Goal: Obtain resource: Download file/media

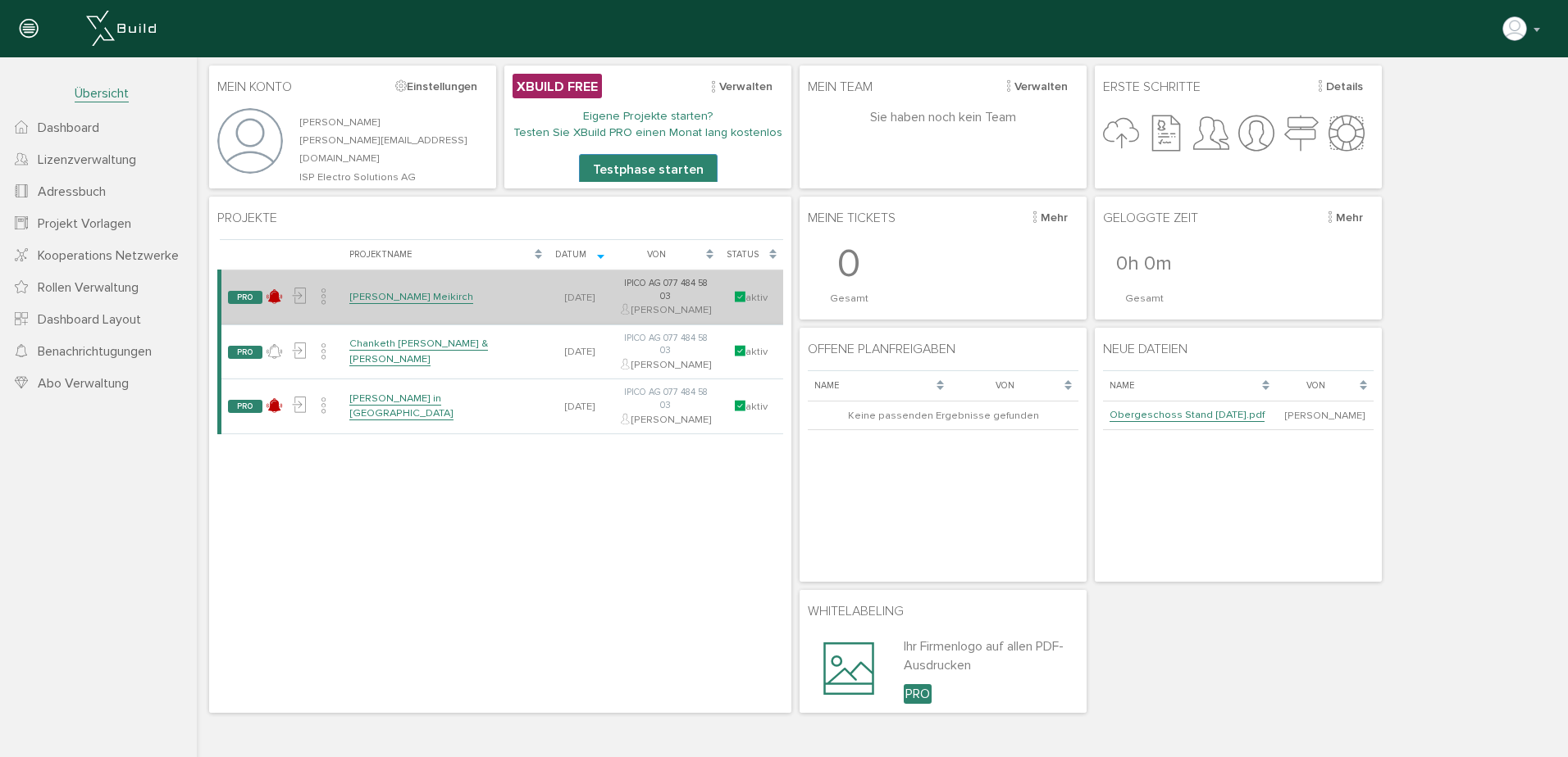
click at [407, 304] on link "[PERSON_NAME] Meikirch" at bounding box center [411, 297] width 124 height 14
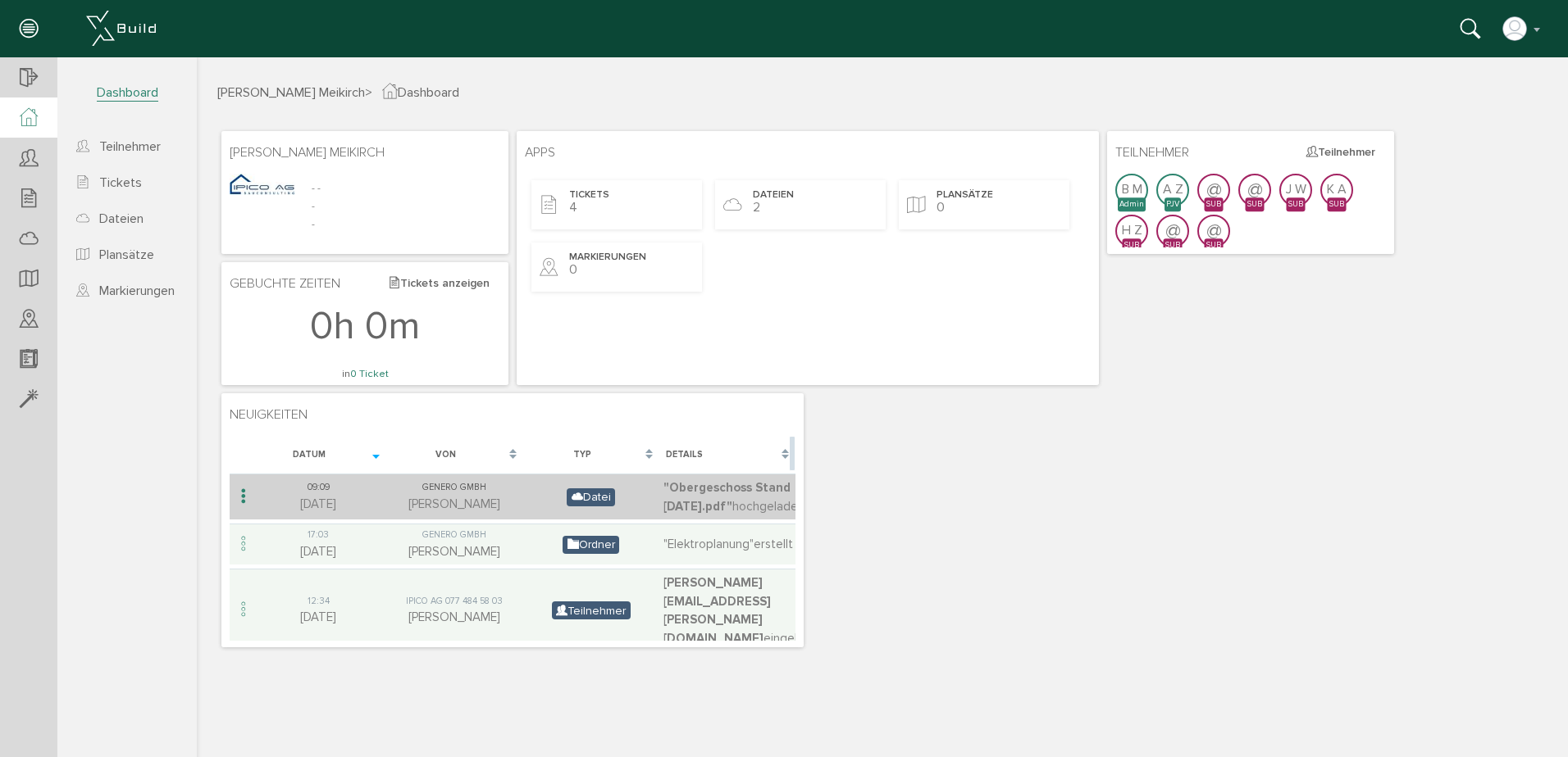
click at [599, 506] on span "Datei" at bounding box center [591, 497] width 48 height 18
click at [728, 505] on span ""Obergeschoss Stand [DATE].pdf"" at bounding box center [726, 497] width 127 height 33
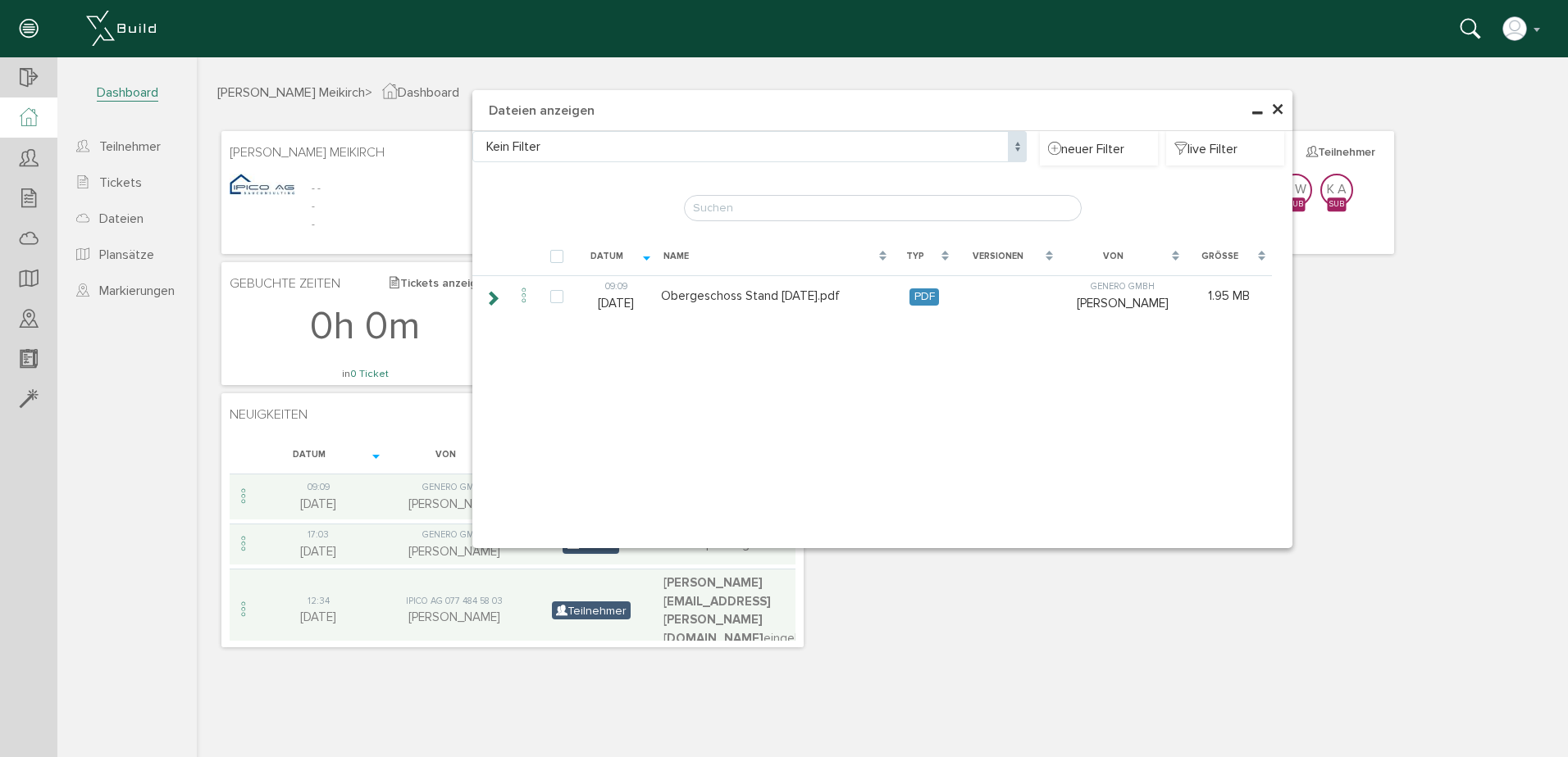
type input "Obergeschoss Stand [DATE].pdf"
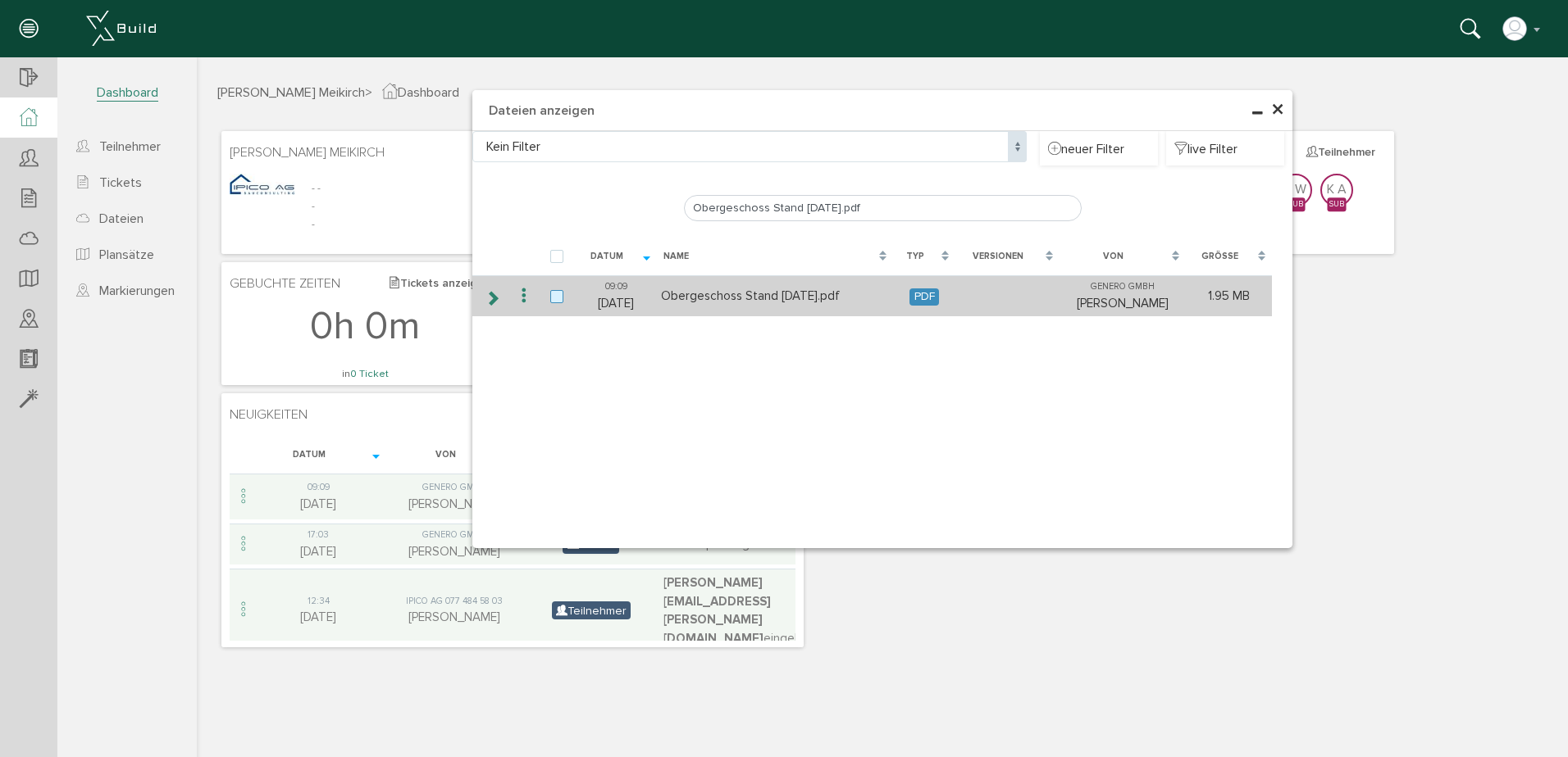
click at [558, 299] on label at bounding box center [560, 297] width 20 height 15
click at [558, 299] on input "checkbox" at bounding box center [556, 295] width 10 height 10
checkbox input "true"
click at [558, 299] on label at bounding box center [560, 297] width 20 height 15
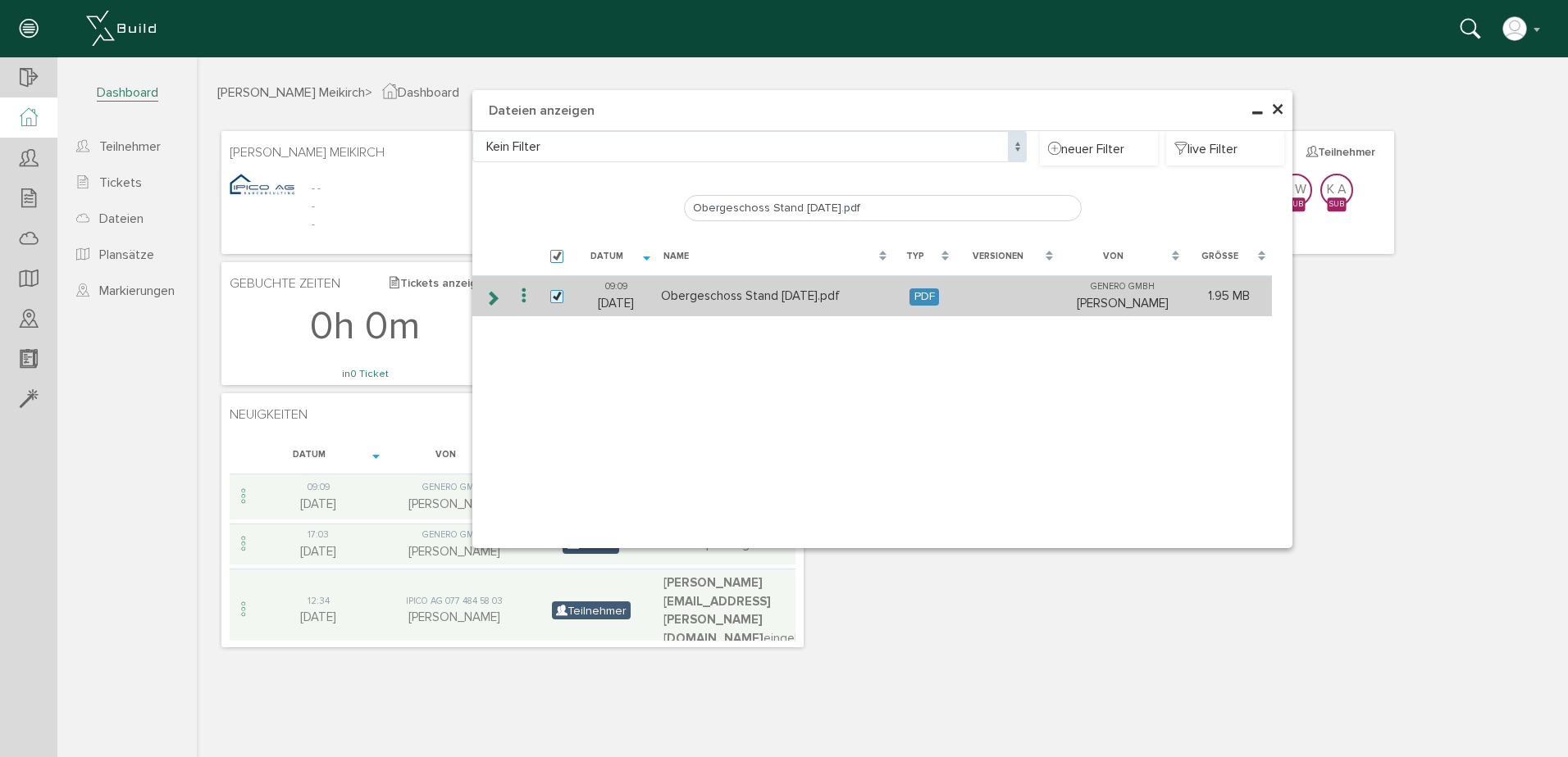
click at [558, 299] on input "checkbox" at bounding box center [556, 295] width 10 height 10
checkbox input "false"
click at [939, 294] on span "PDF" at bounding box center [924, 297] width 30 height 17
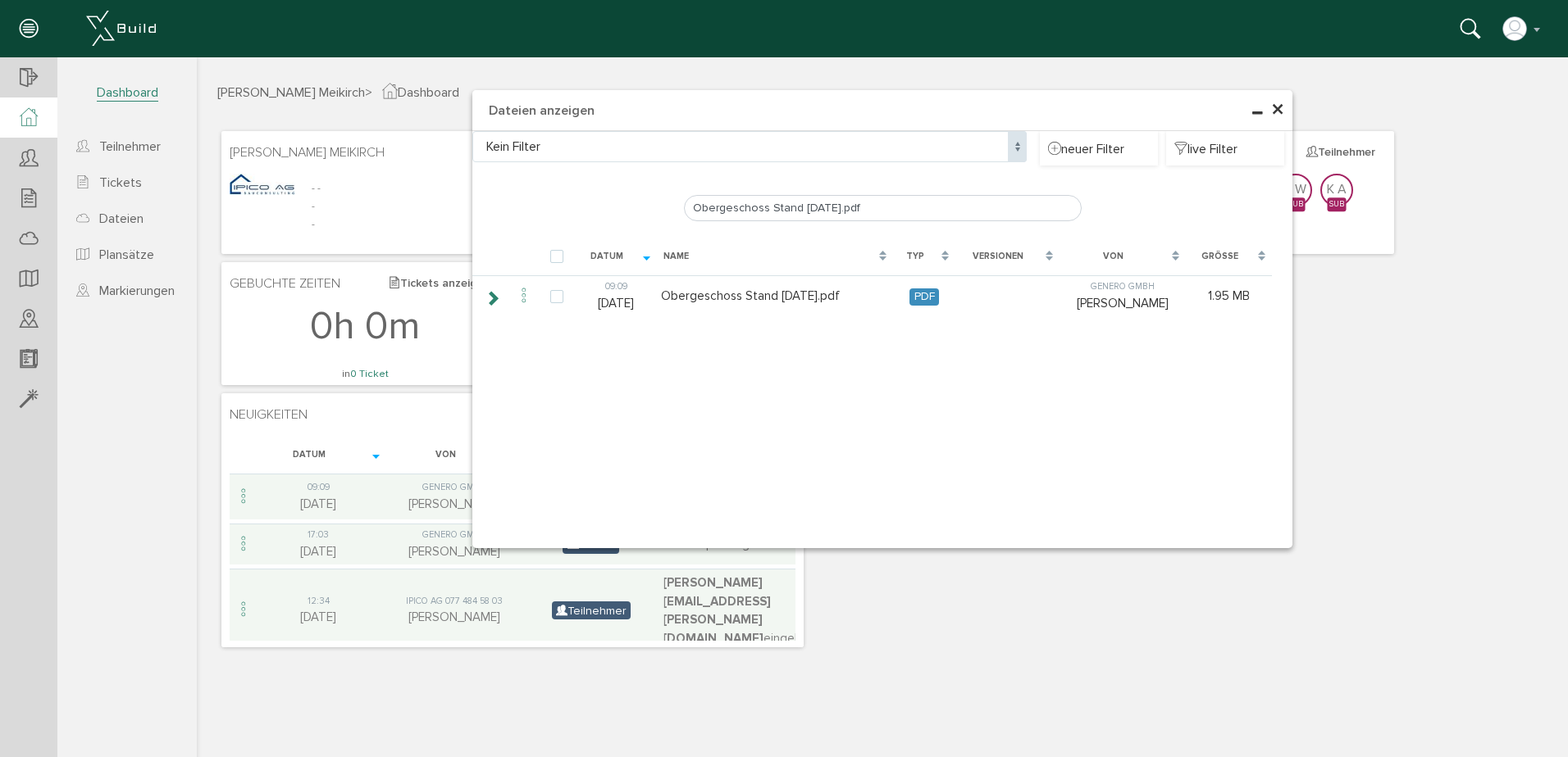
click at [1282, 112] on span "×" at bounding box center [1277, 110] width 13 height 32
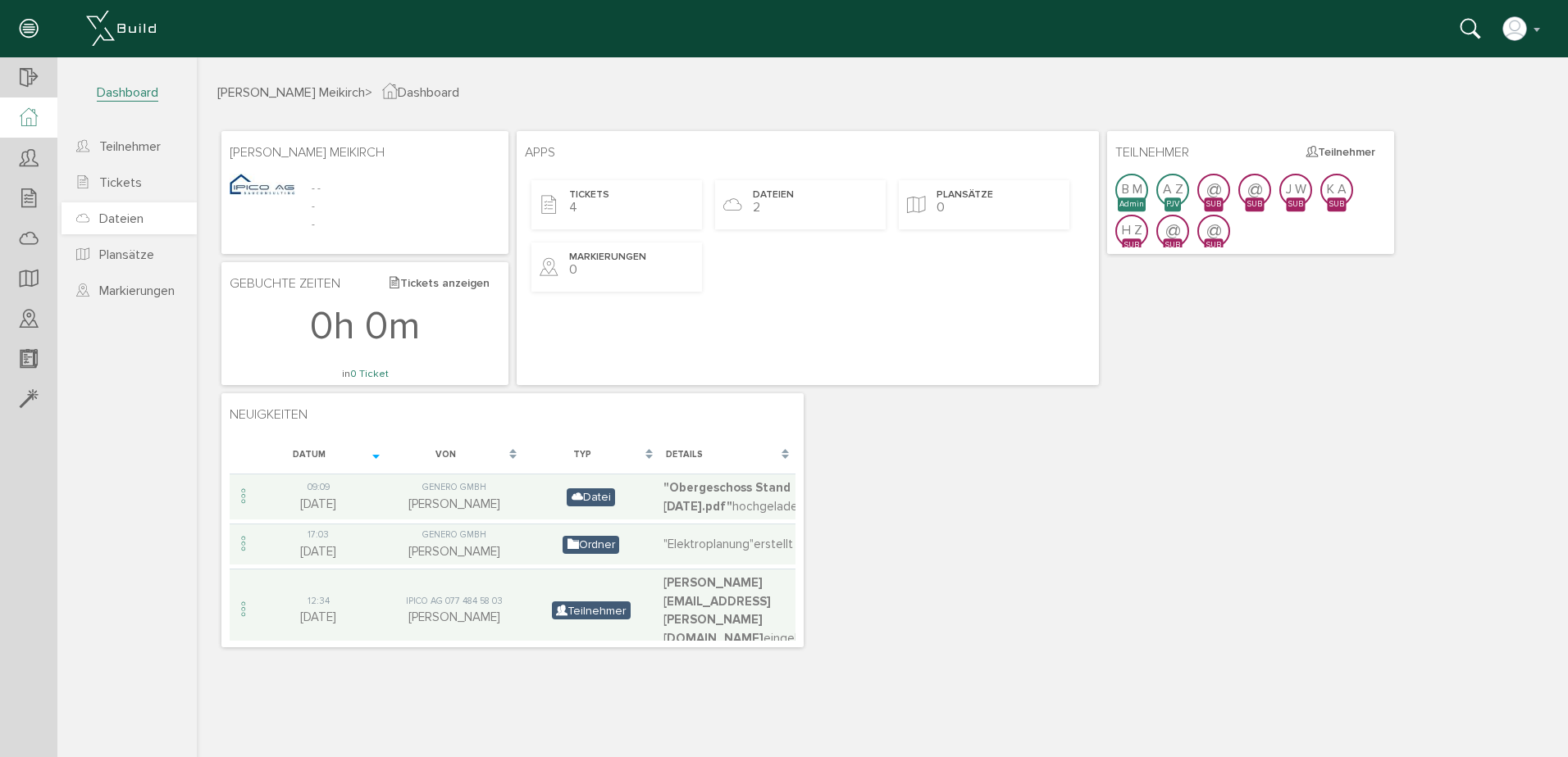
drag, startPoint x: 115, startPoint y: 217, endPoint x: 52, endPoint y: 159, distance: 85.6
click at [115, 217] on span "Dateien" at bounding box center [121, 218] width 45 height 17
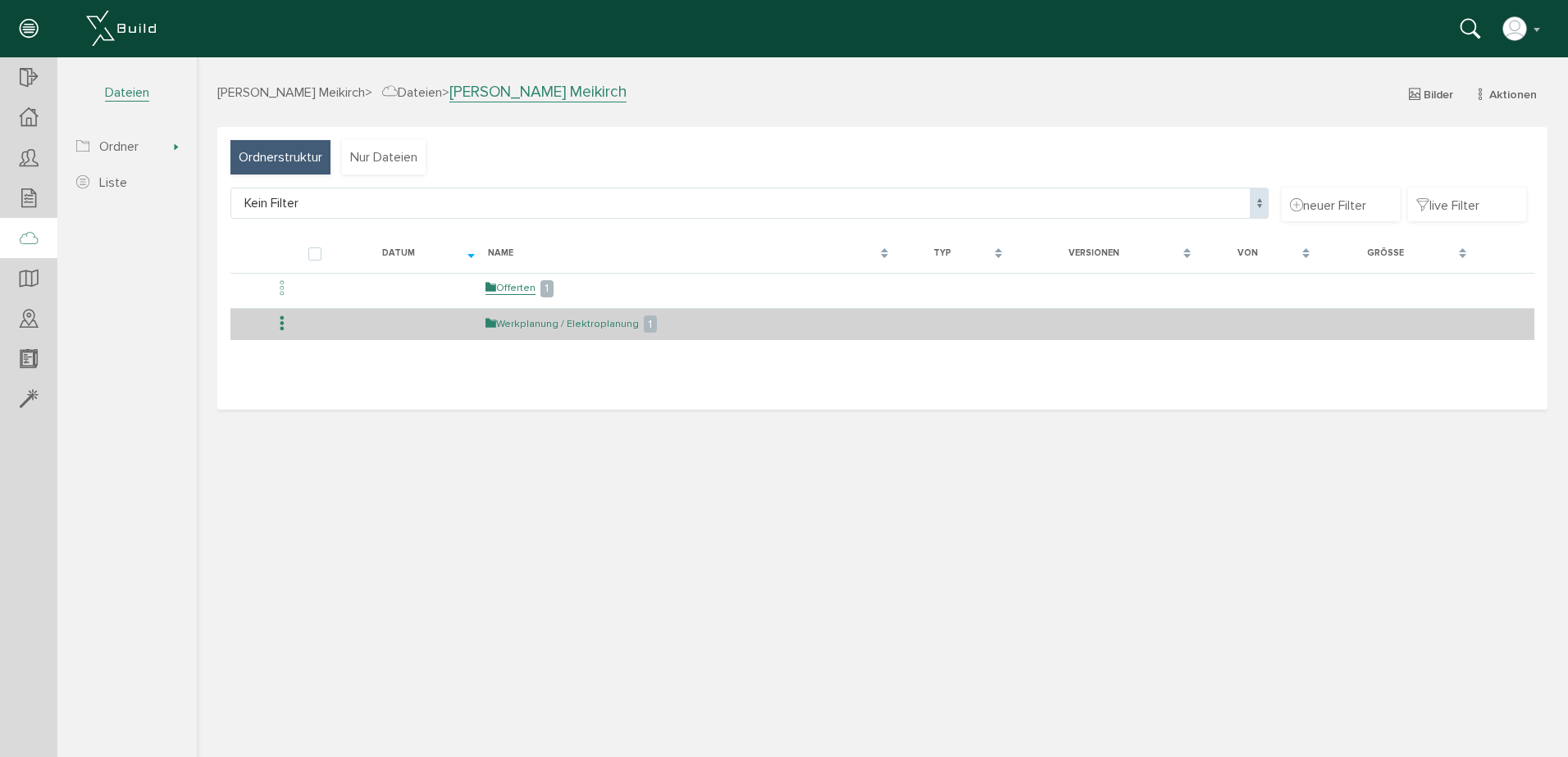
click at [537, 320] on link "Werkplanung / Elektroplanung" at bounding box center [563, 324] width 154 height 14
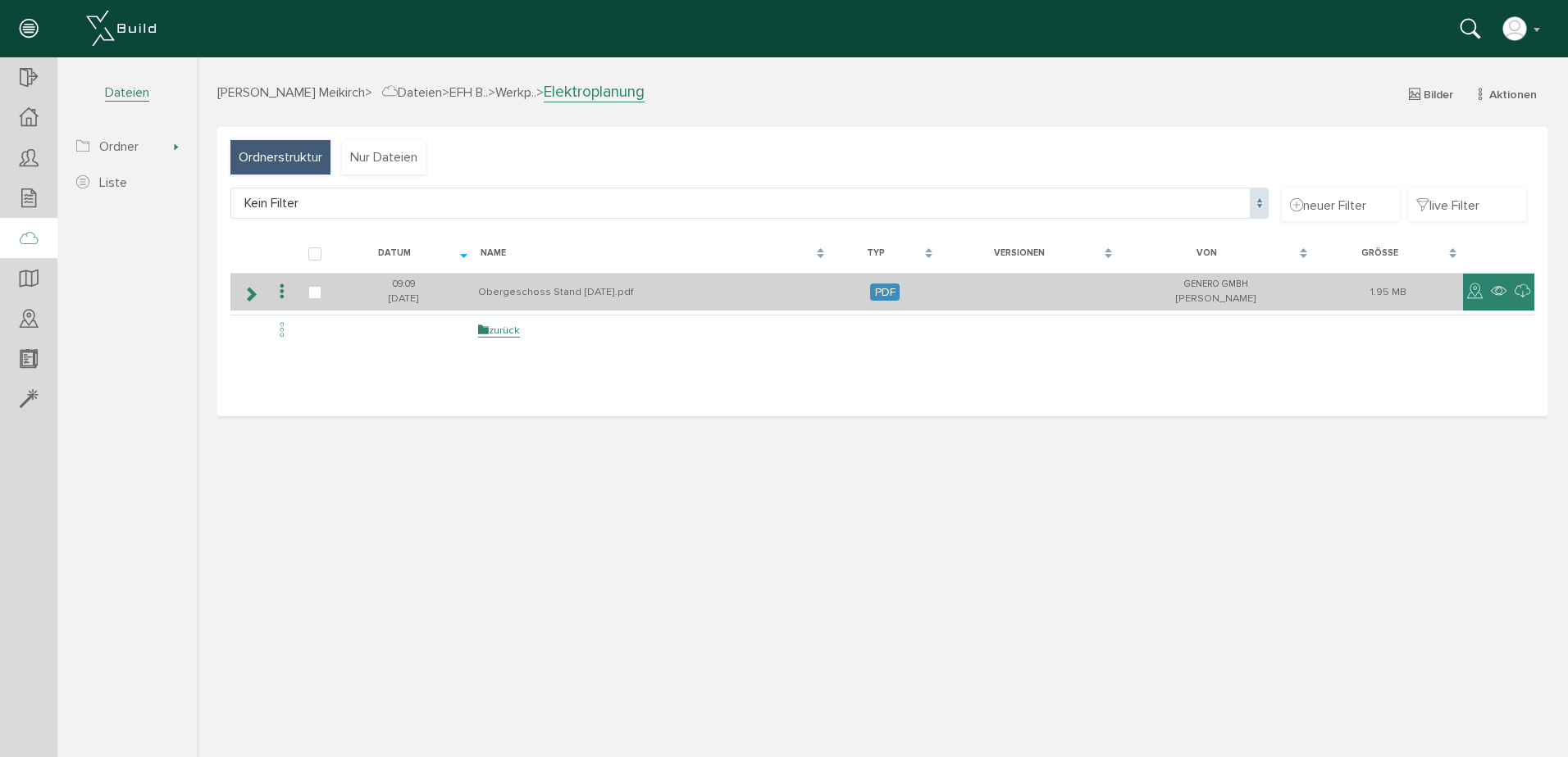
click at [592, 294] on td "Obergeschoss Stand [DATE].pdf" at bounding box center [653, 292] width 357 height 38
click at [1495, 291] on icon at bounding box center [1498, 292] width 16 height 20
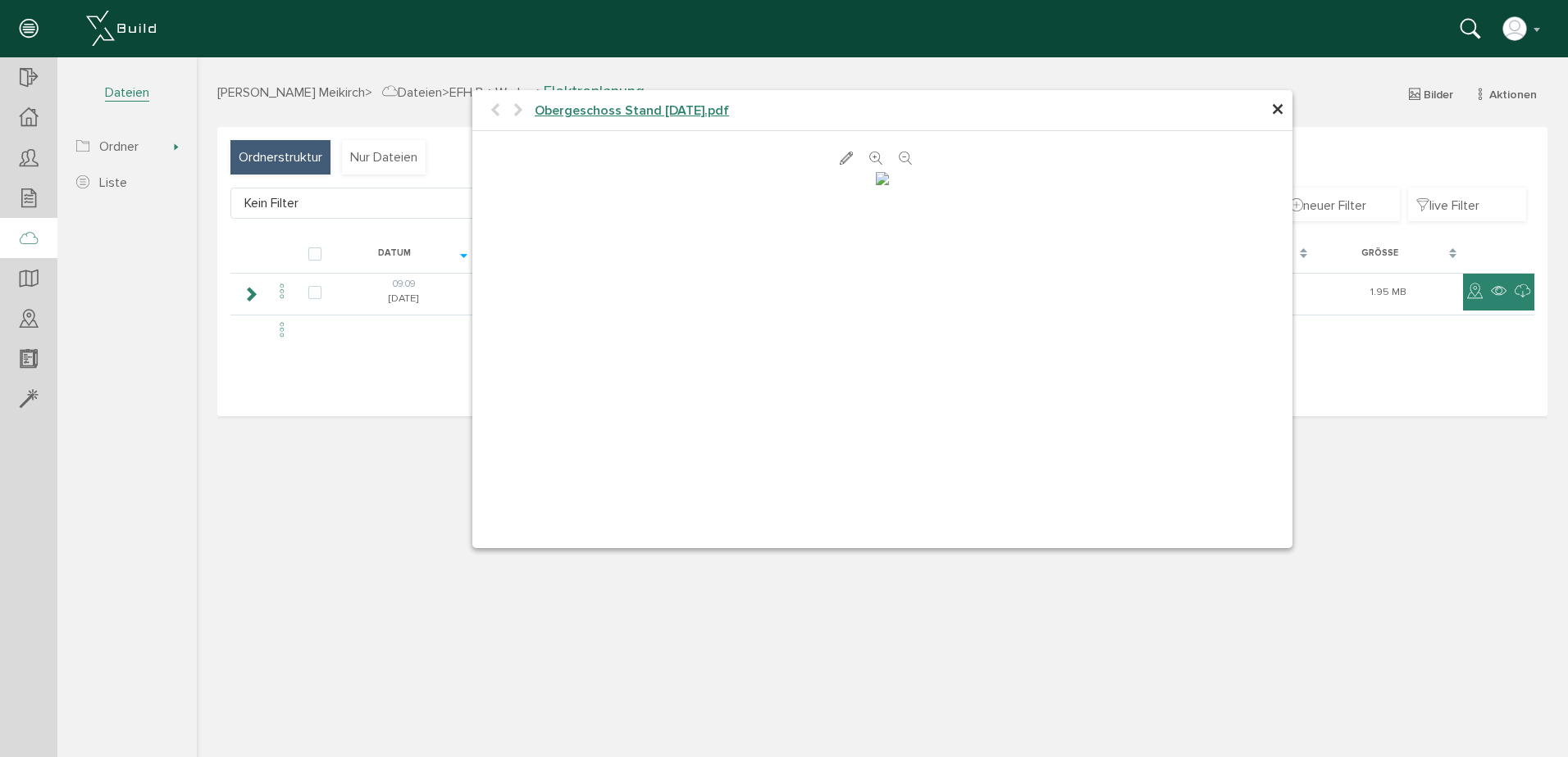
click at [872, 156] on icon at bounding box center [875, 159] width 13 height 17
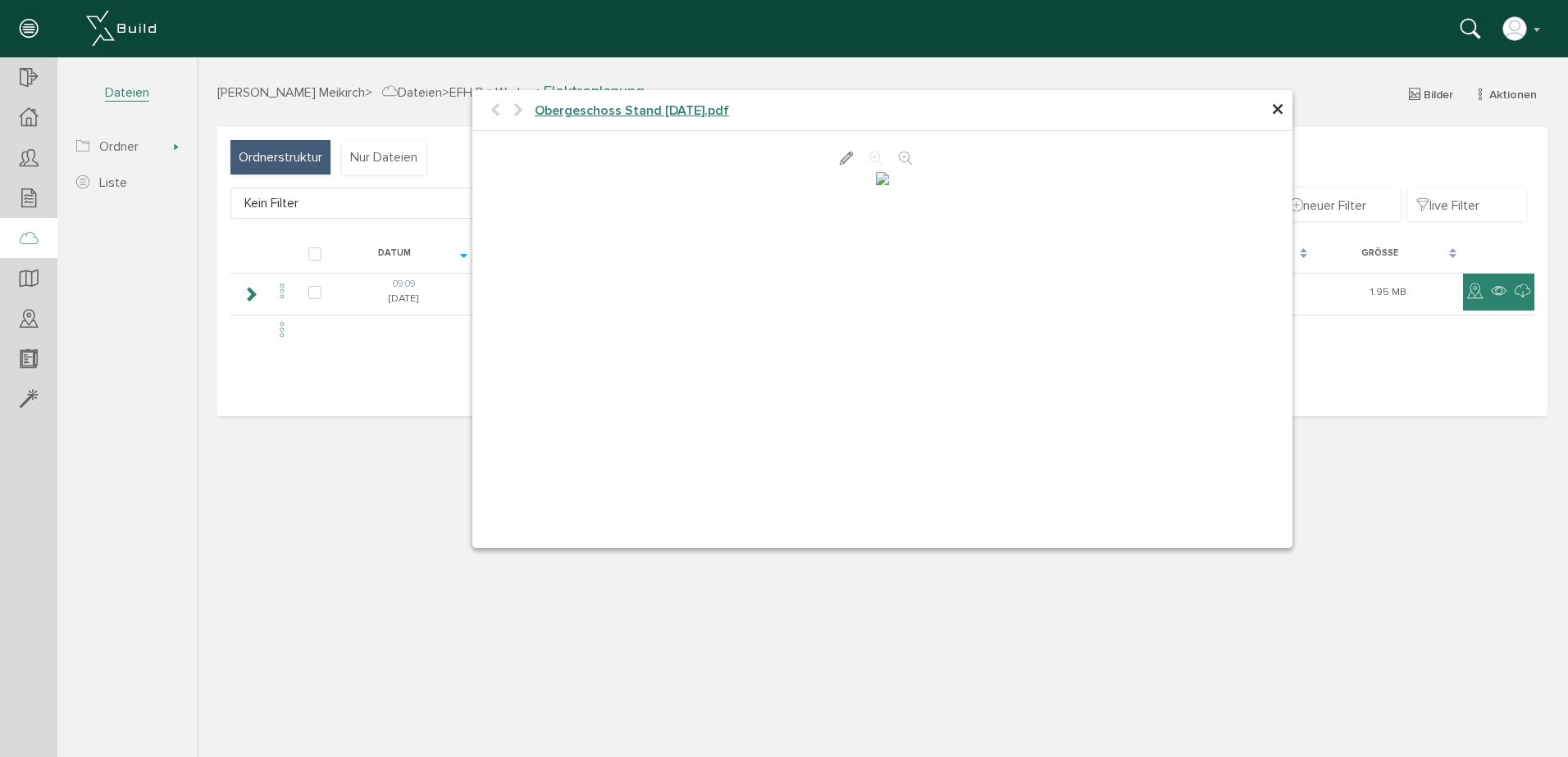
click at [872, 156] on icon at bounding box center [875, 159] width 13 height 17
click at [1277, 120] on span "×" at bounding box center [1277, 110] width 13 height 32
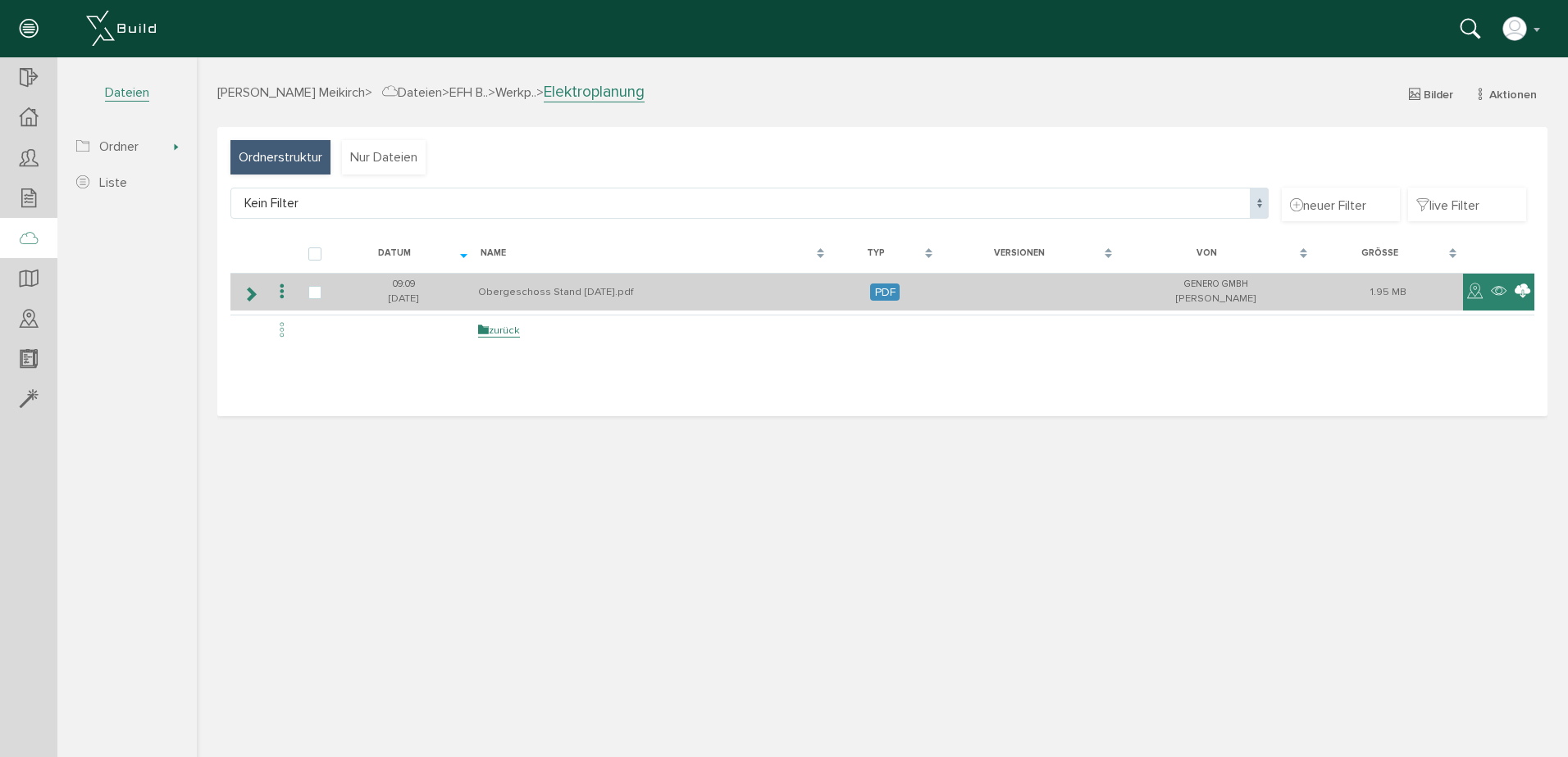
click at [1521, 292] on icon at bounding box center [1523, 292] width 16 height 20
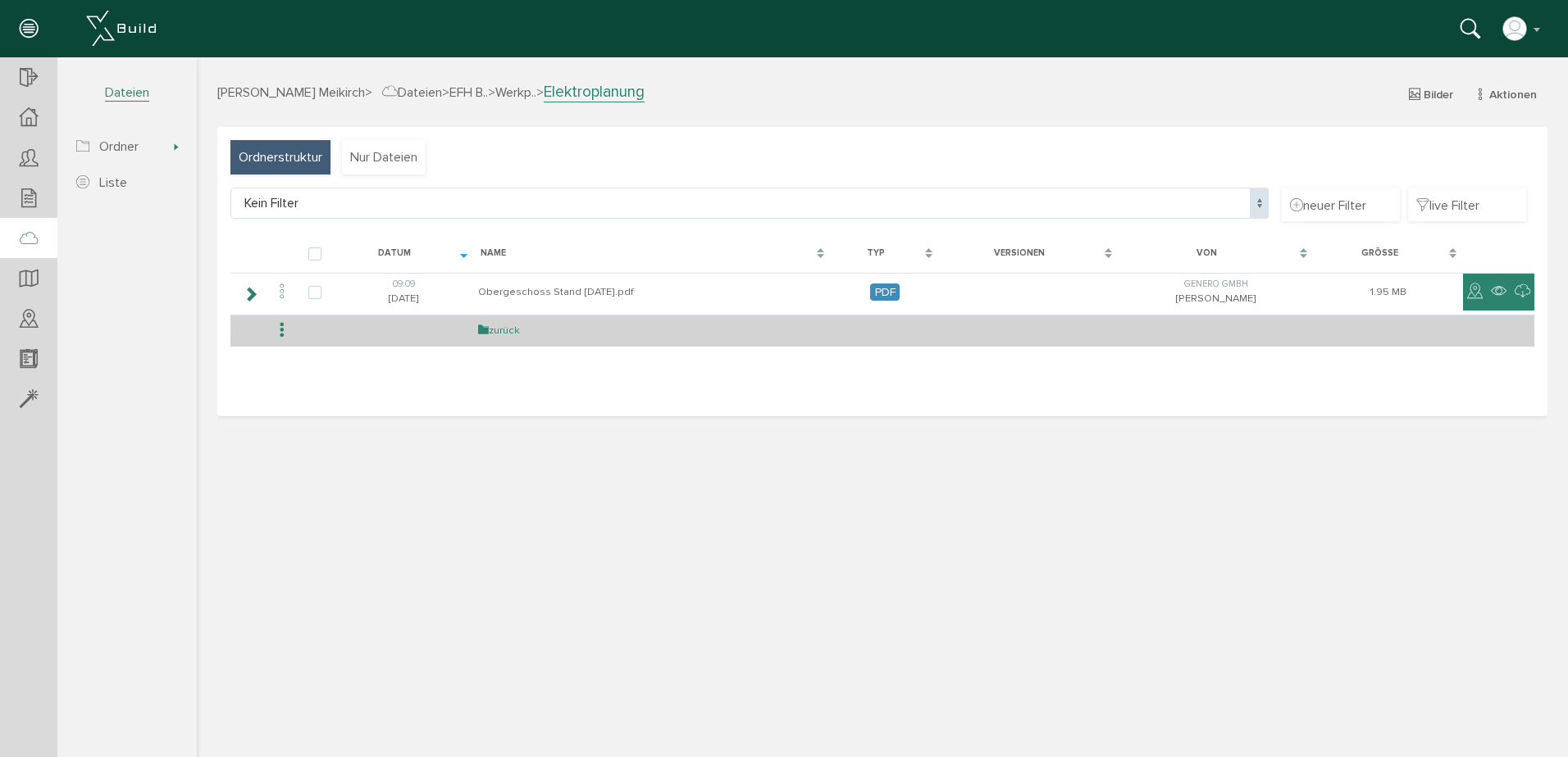
click at [491, 332] on link "zurück" at bounding box center [499, 331] width 42 height 14
